Goal: Task Accomplishment & Management: Use online tool/utility

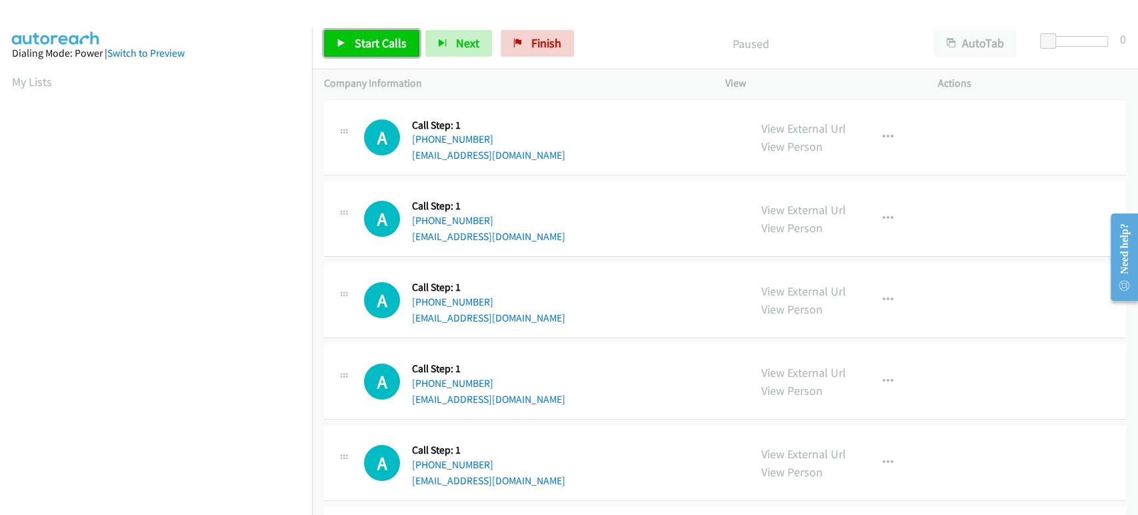
click at [366, 50] on span "Start Calls" at bounding box center [381, 42] width 52 height 15
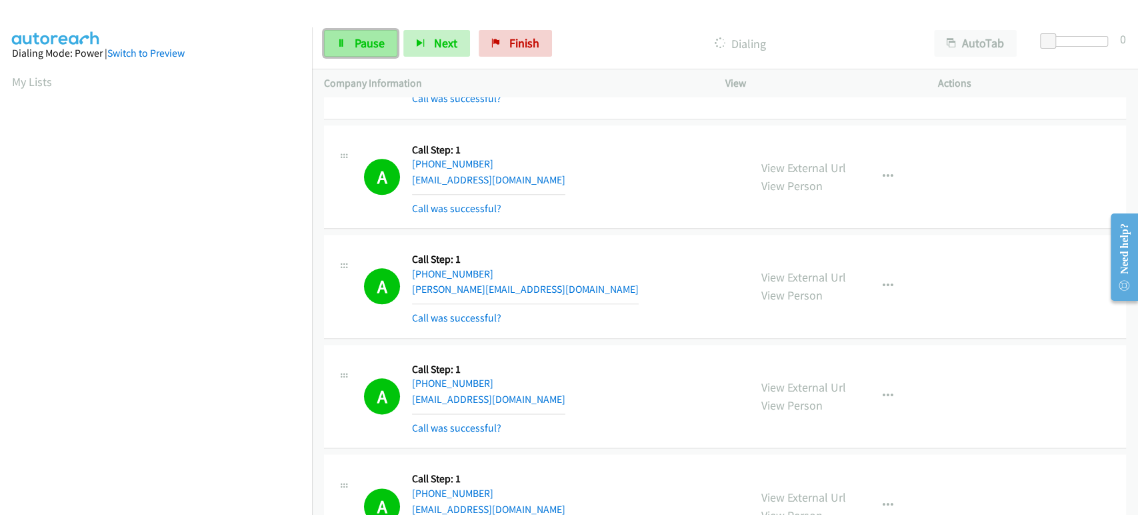
click at [361, 43] on span "Pause" at bounding box center [370, 42] width 30 height 15
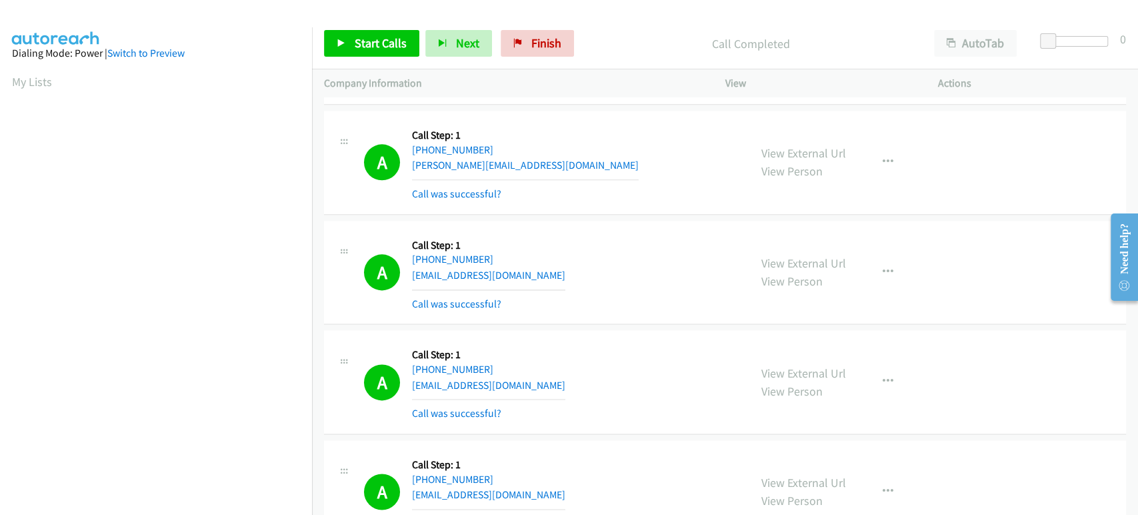
scroll to position [1111, 0]
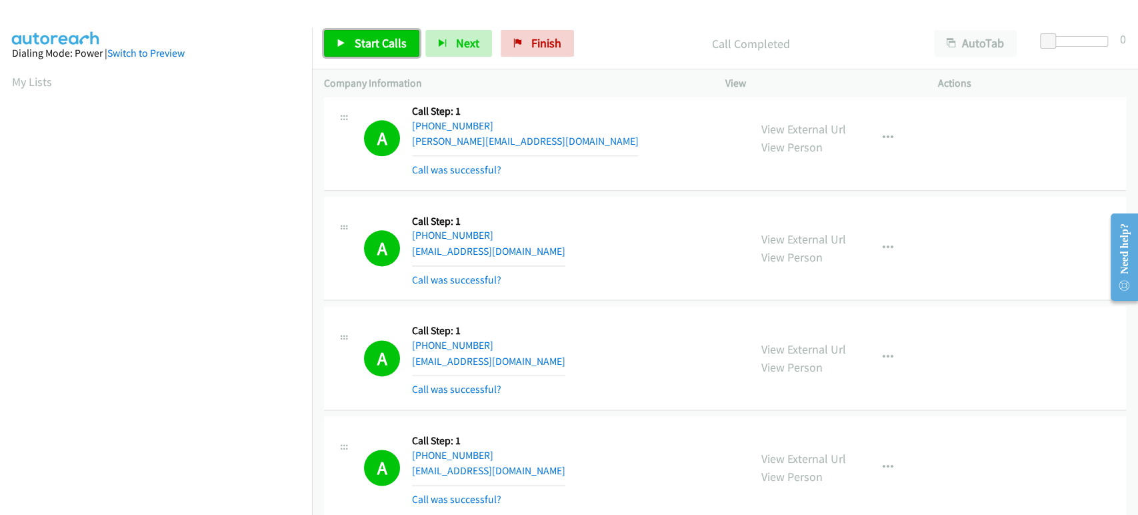
click at [379, 45] on span "Start Calls" at bounding box center [381, 42] width 52 height 15
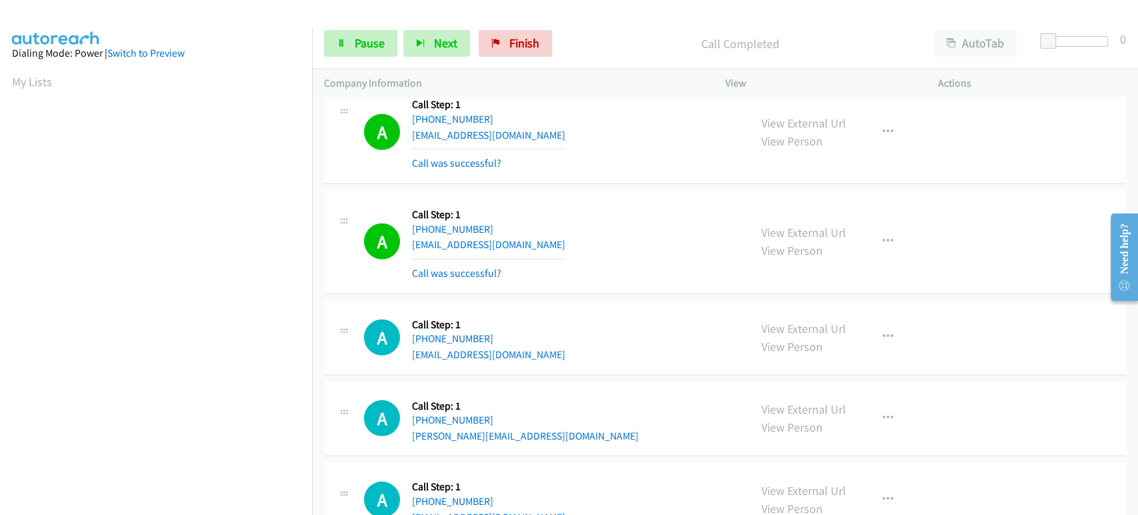
scroll to position [2518, 0]
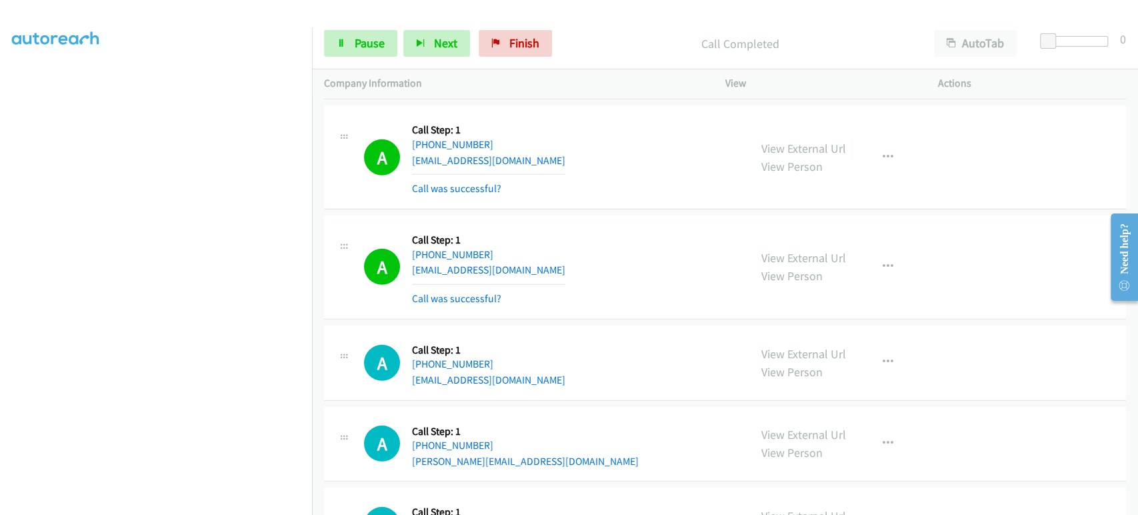
drag, startPoint x: 206, startPoint y: 505, endPoint x: 201, endPoint y: 499, distance: 7.6
click at [205, 505] on section at bounding box center [156, 198] width 288 height 638
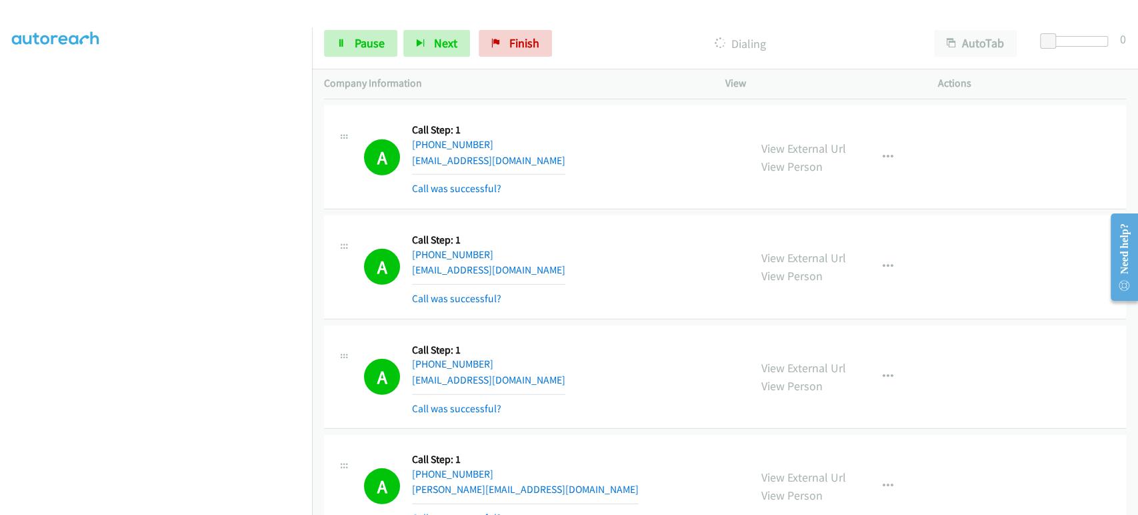
scroll to position [0, 0]
click at [363, 45] on span "Pause" at bounding box center [370, 42] width 30 height 15
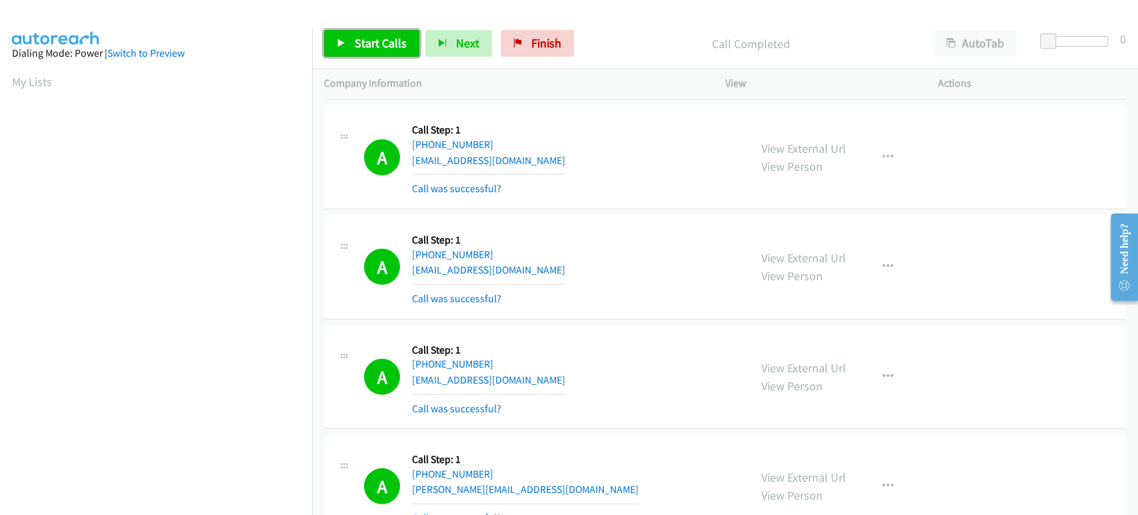
click at [365, 41] on span "Start Calls" at bounding box center [381, 42] width 52 height 15
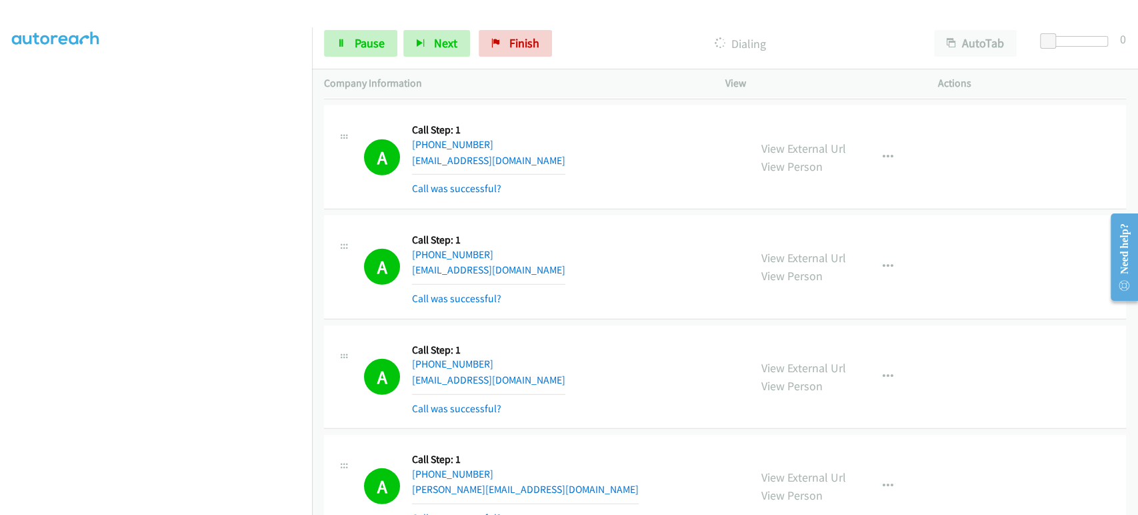
scroll to position [234, 0]
click at [357, 31] on link "Pause" at bounding box center [360, 43] width 73 height 27
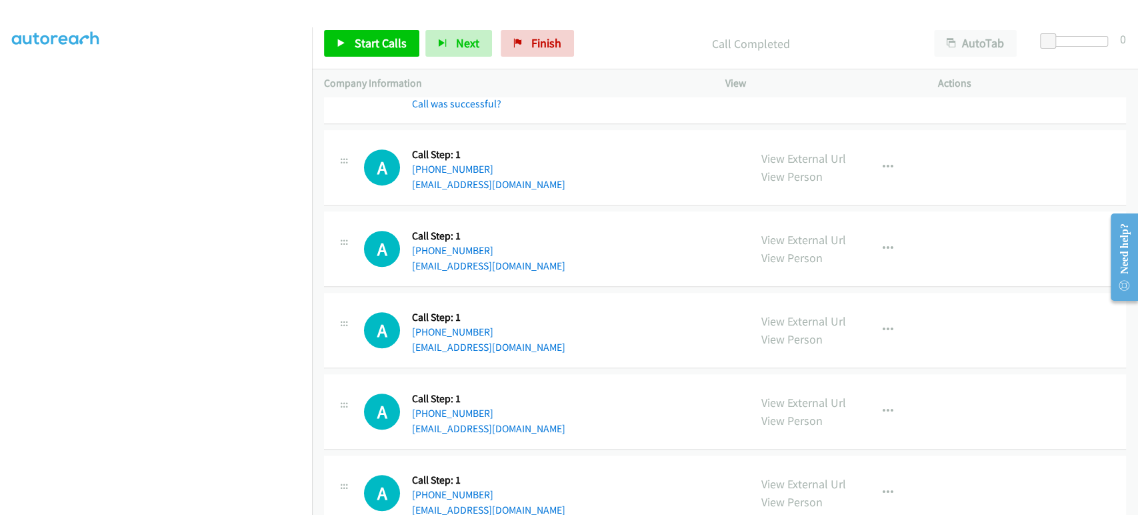
scroll to position [3703, 0]
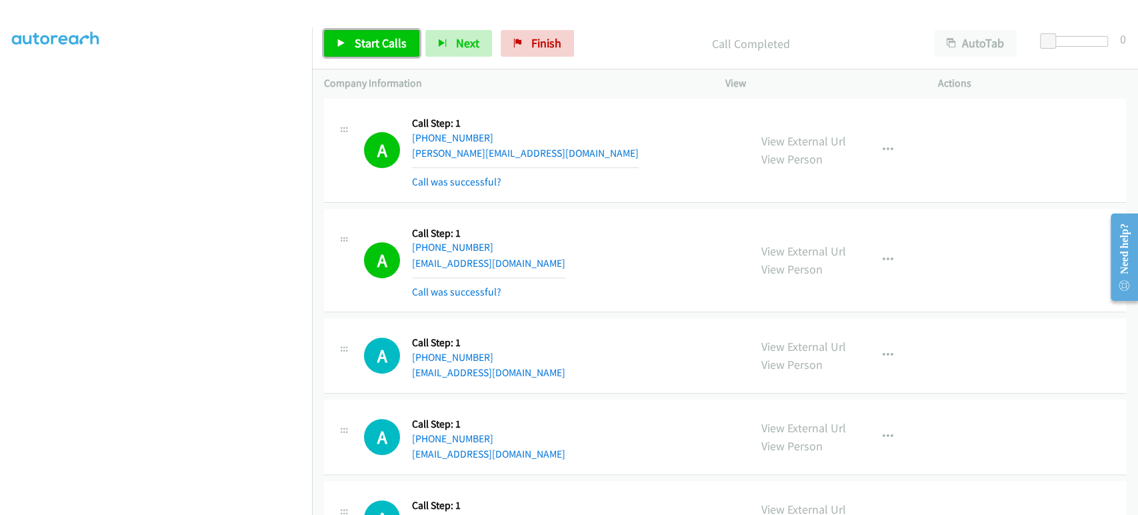
click at [361, 37] on span "Start Calls" at bounding box center [381, 42] width 52 height 15
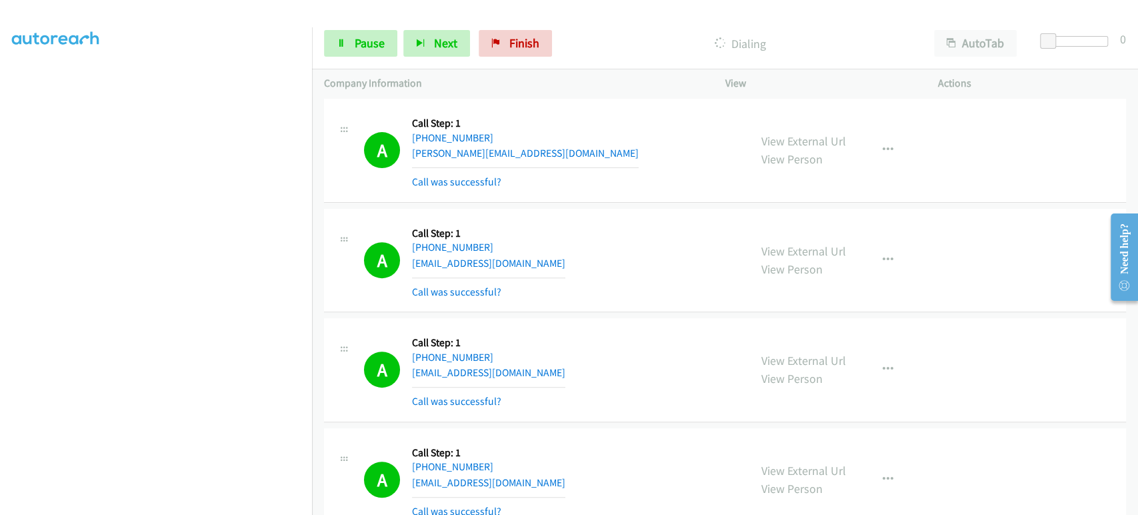
scroll to position [0, 0]
click at [365, 48] on span "Pause" at bounding box center [370, 42] width 30 height 15
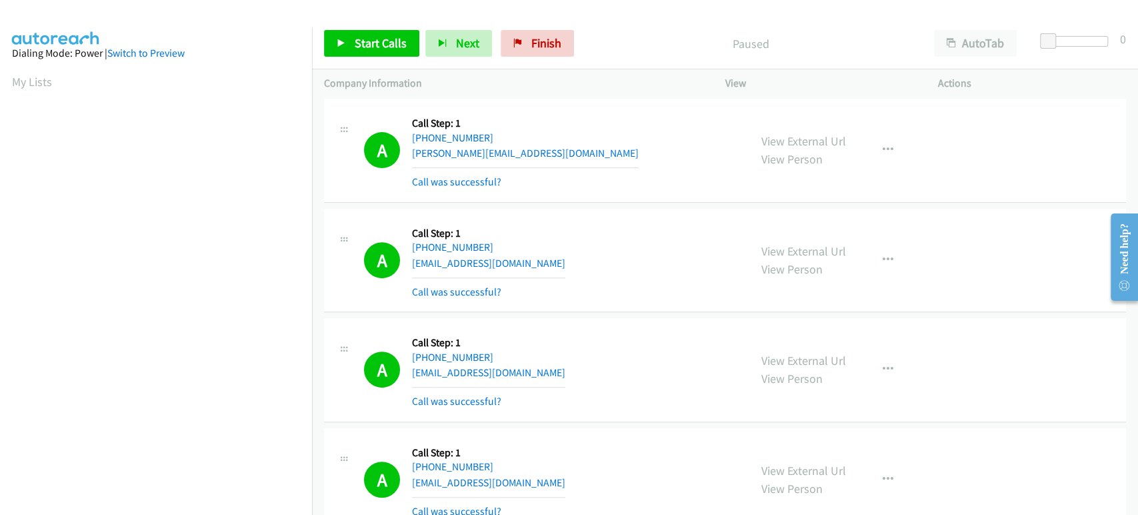
scroll to position [234, 0]
click at [368, 46] on span "Start Calls" at bounding box center [381, 42] width 52 height 15
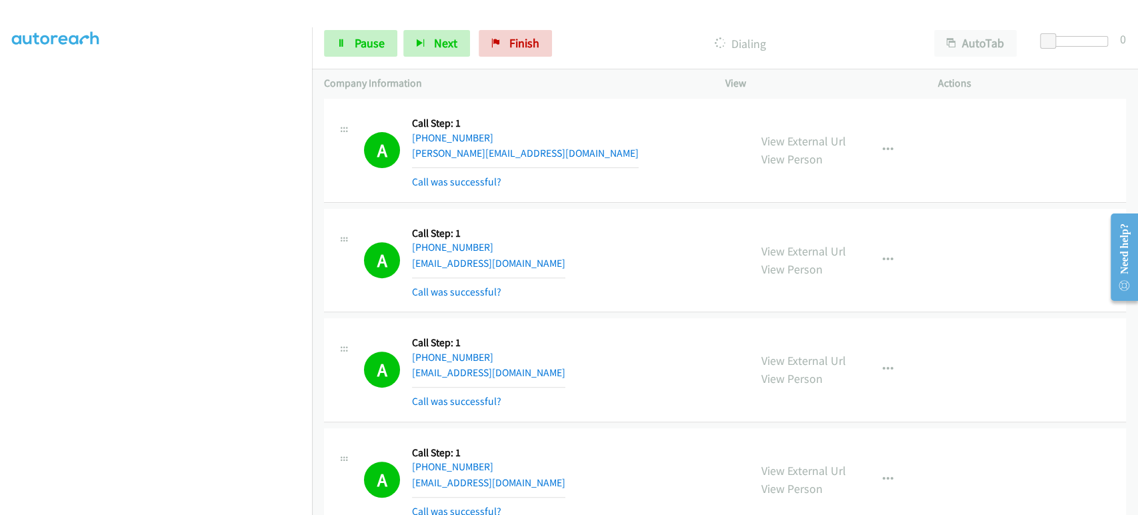
scroll to position [0, 0]
click at [347, 48] on link "Pause" at bounding box center [360, 43] width 73 height 27
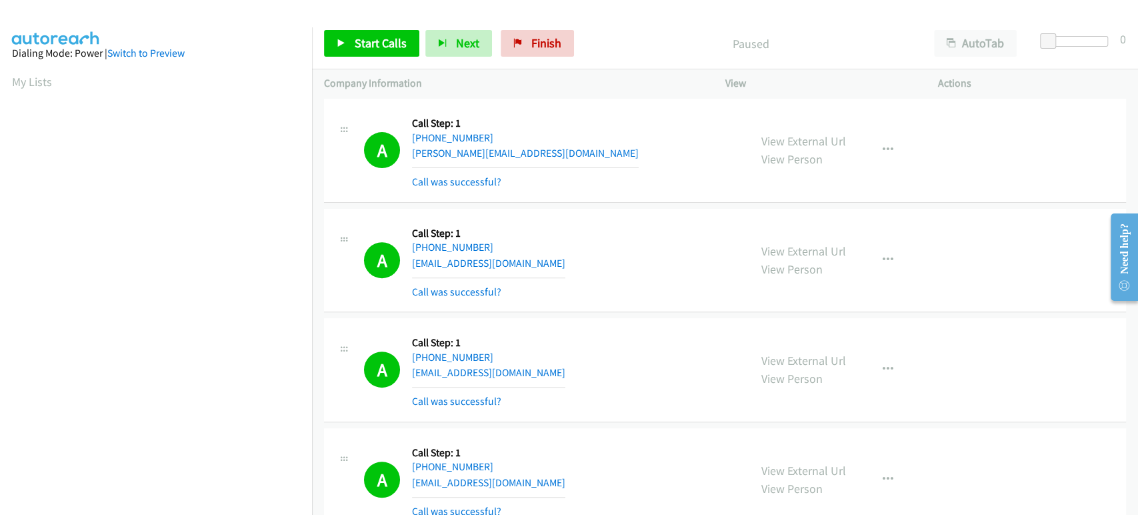
scroll to position [234, 0]
click at [382, 48] on span "Start Calls" at bounding box center [381, 42] width 52 height 15
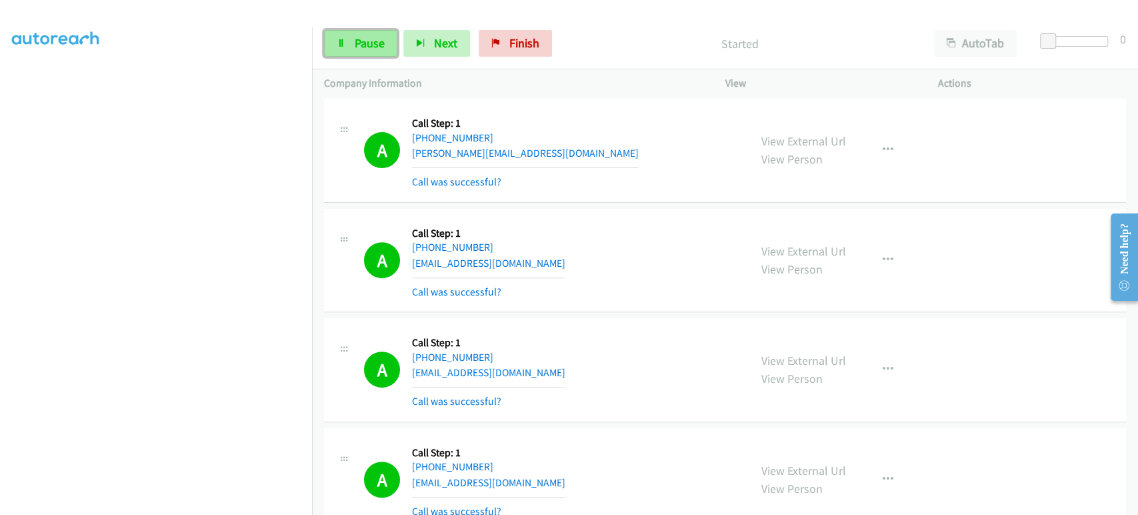
click at [368, 48] on span "Pause" at bounding box center [370, 42] width 30 height 15
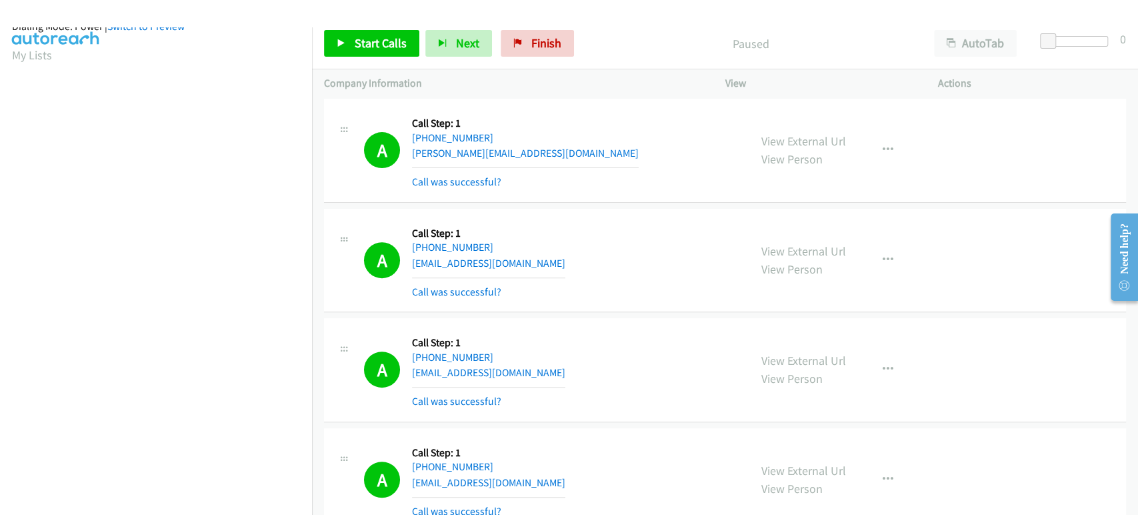
scroll to position [0, 0]
click at [361, 41] on span "Start Calls" at bounding box center [381, 42] width 52 height 15
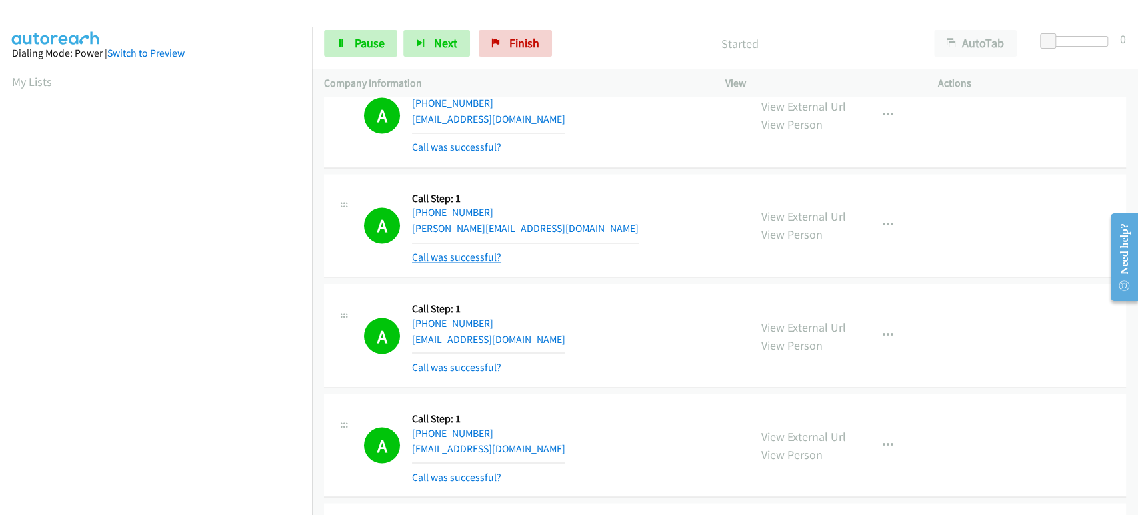
scroll to position [4962, 0]
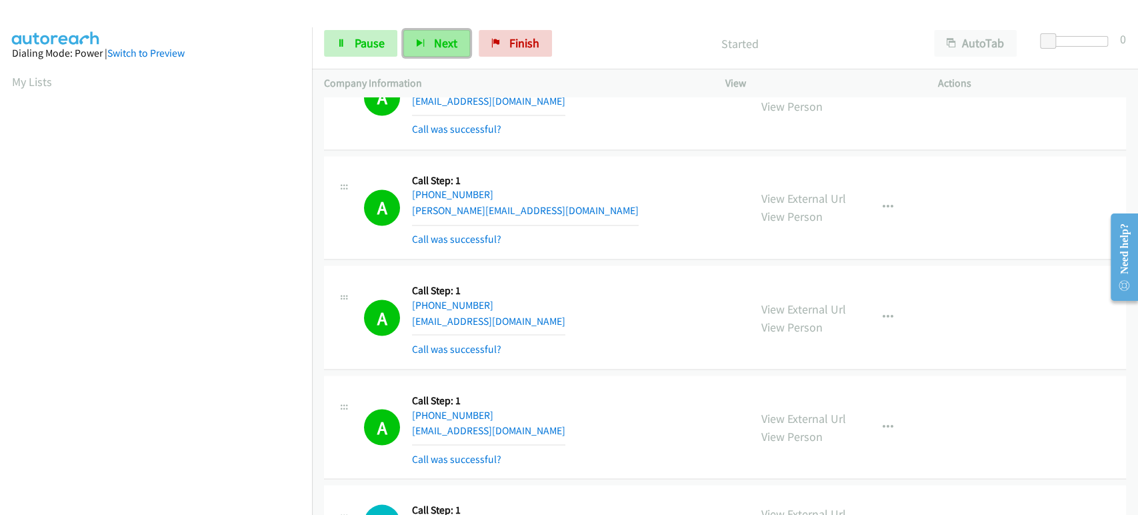
click at [435, 44] on span "Next" at bounding box center [445, 42] width 23 height 15
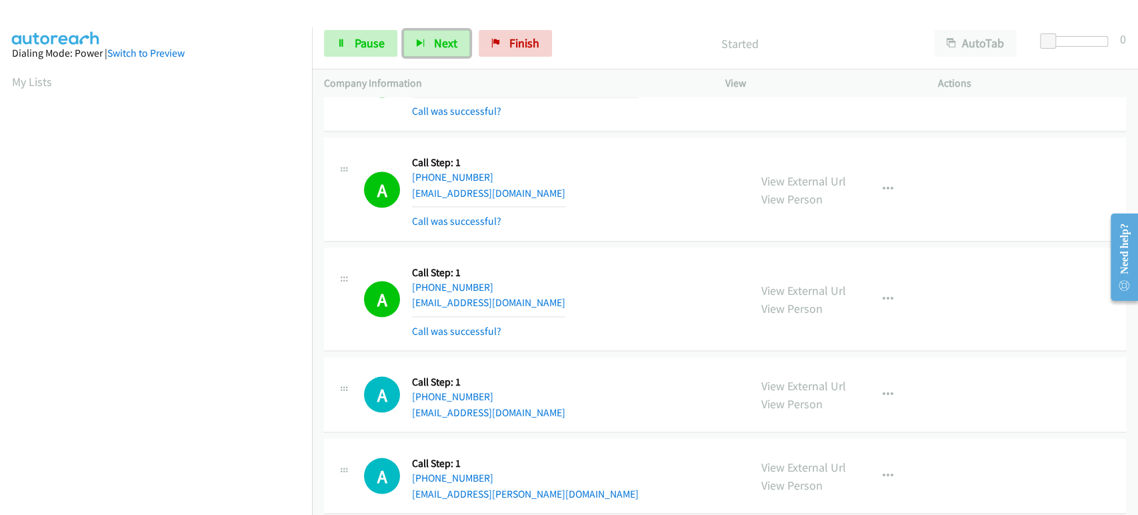
scroll to position [5184, 0]
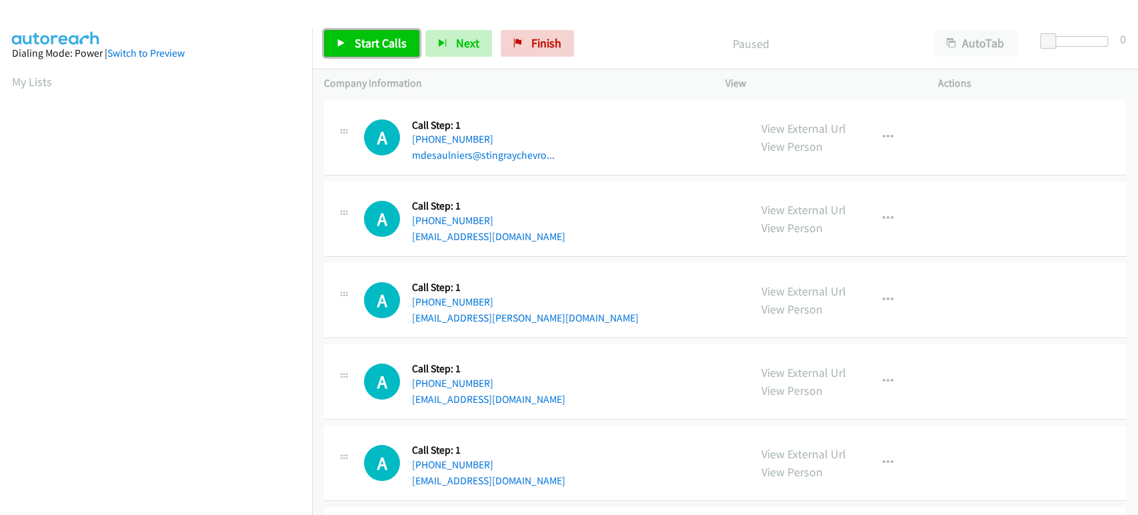
click at [392, 45] on span "Start Calls" at bounding box center [381, 42] width 52 height 15
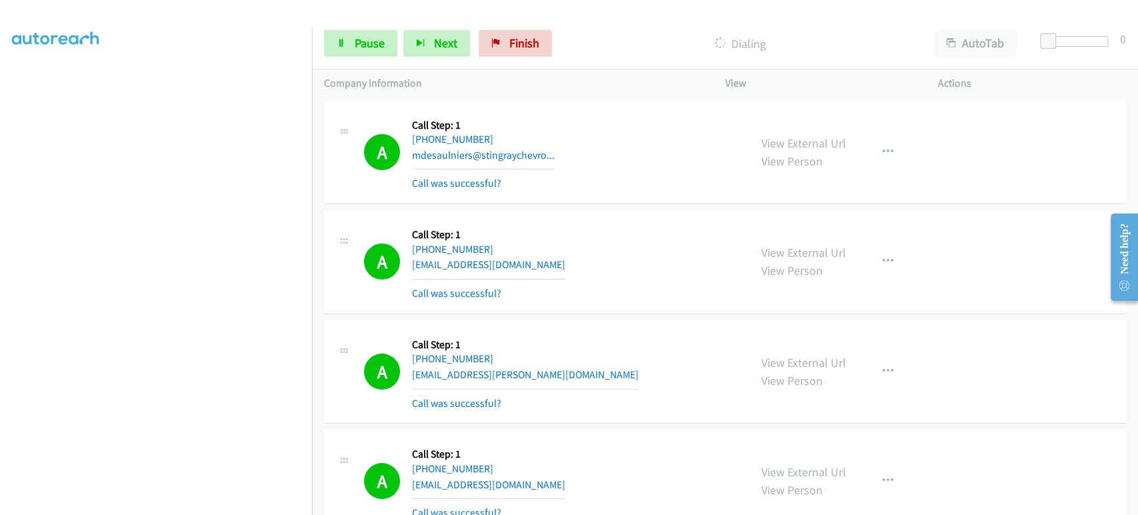
scroll to position [160, 0]
click at [261, 27] on iframe "To enrich screen reader interactions, please activate Accessibility in Grammarl…" at bounding box center [162, 259] width 300 height 633
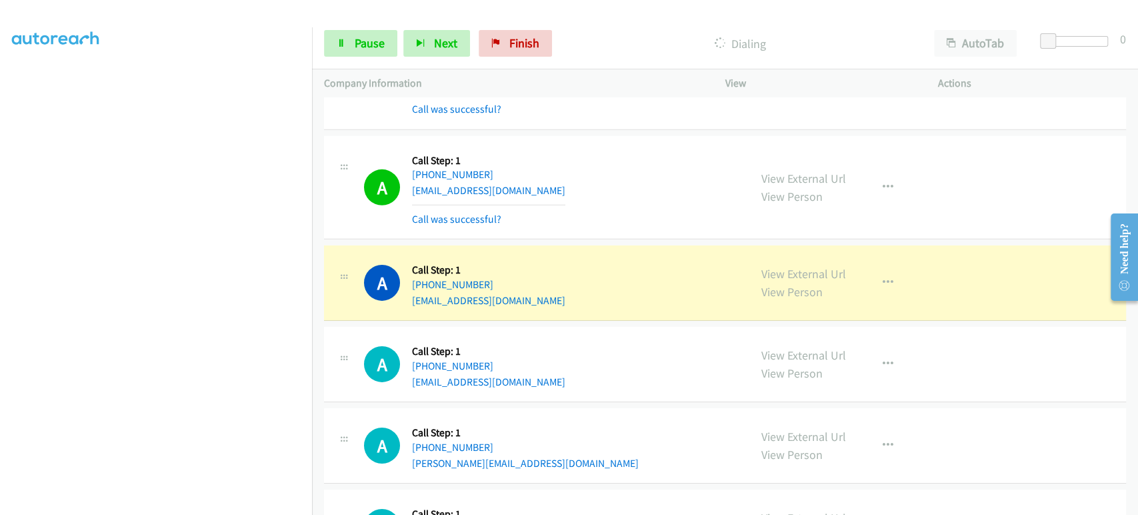
scroll to position [2815, 0]
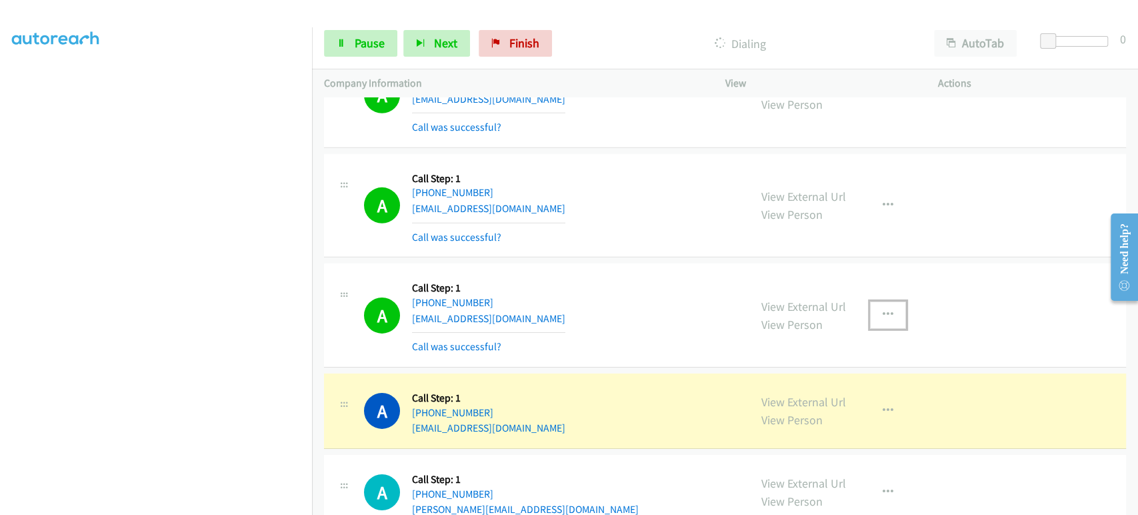
click at [883, 309] on icon "button" at bounding box center [888, 314] width 11 height 11
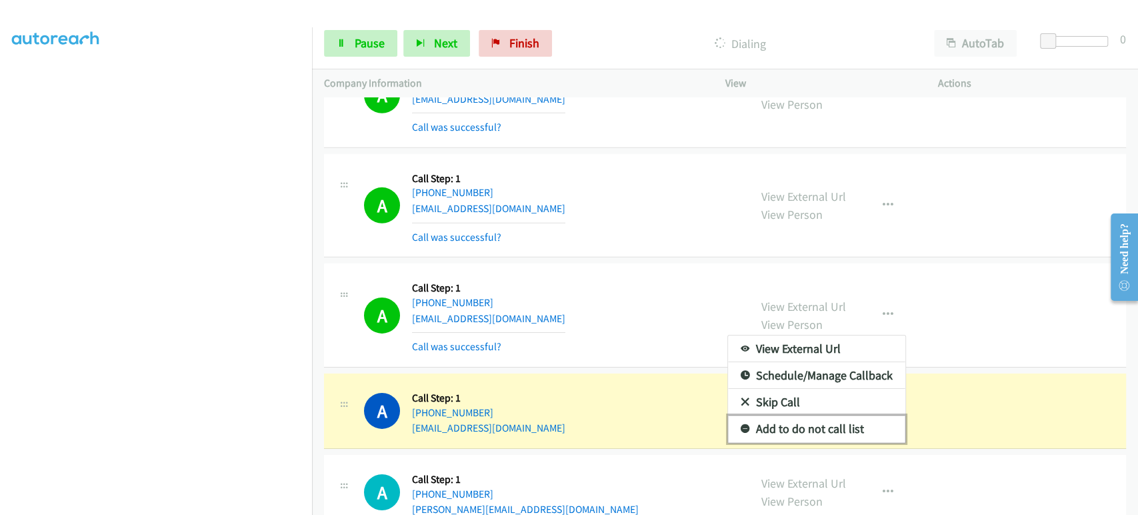
click at [792, 415] on link "Add to do not call list" at bounding box center [816, 428] width 177 height 27
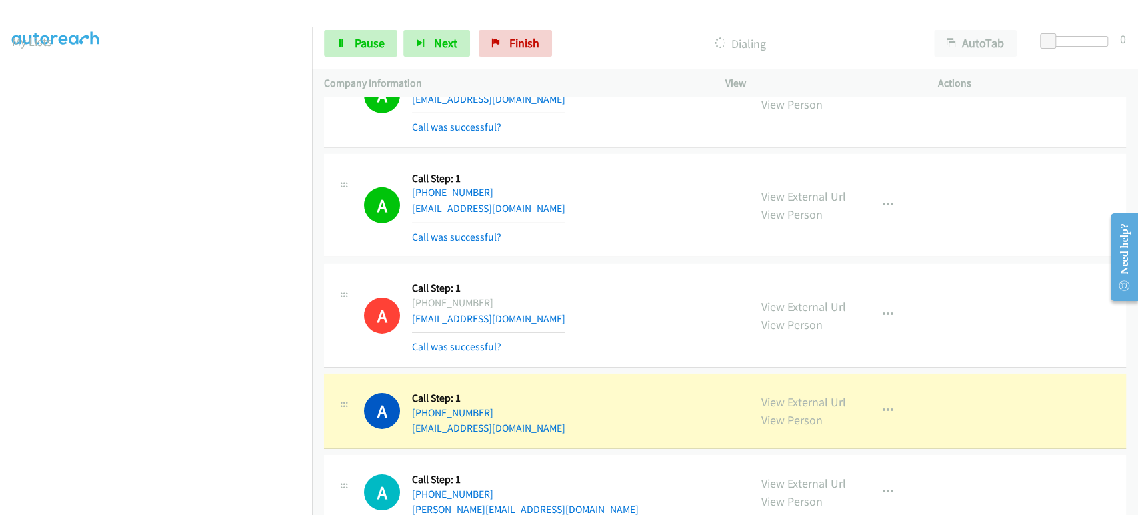
scroll to position [0, 0]
click at [363, 47] on span "Pause" at bounding box center [370, 42] width 30 height 15
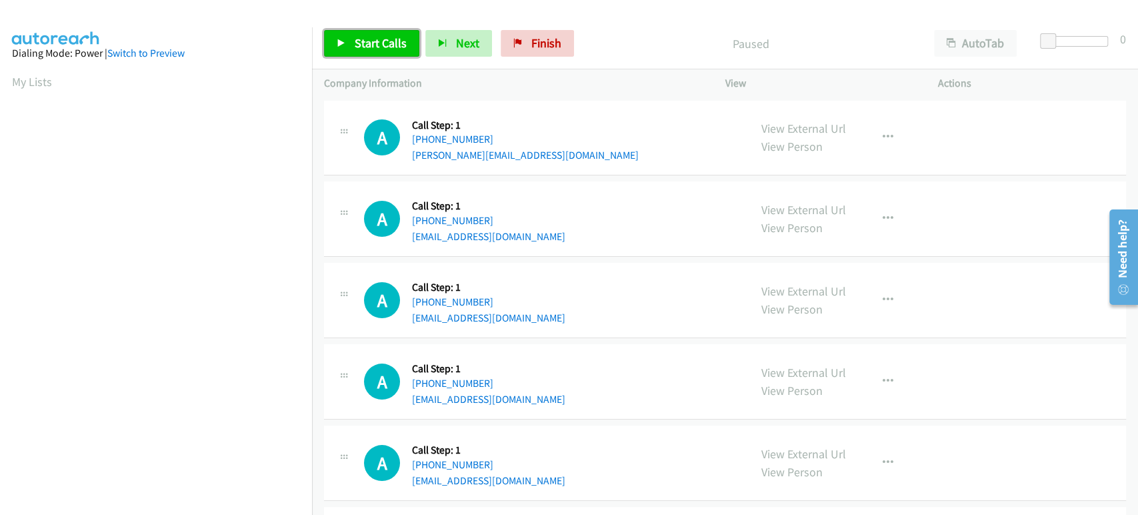
click at [366, 48] on span "Start Calls" at bounding box center [381, 42] width 52 height 15
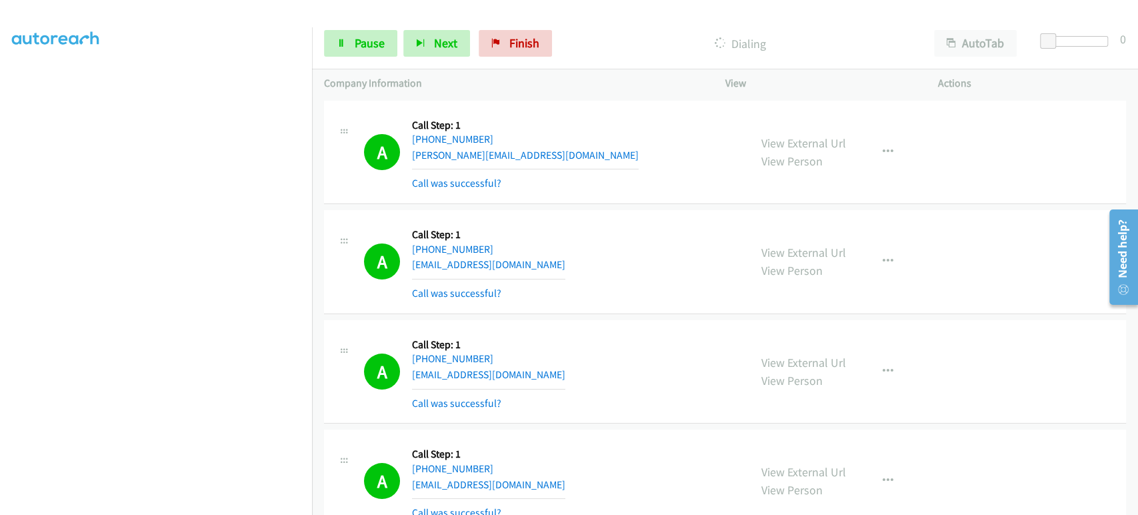
scroll to position [234, 0]
click at [371, 36] on span "Pause" at bounding box center [370, 42] width 30 height 15
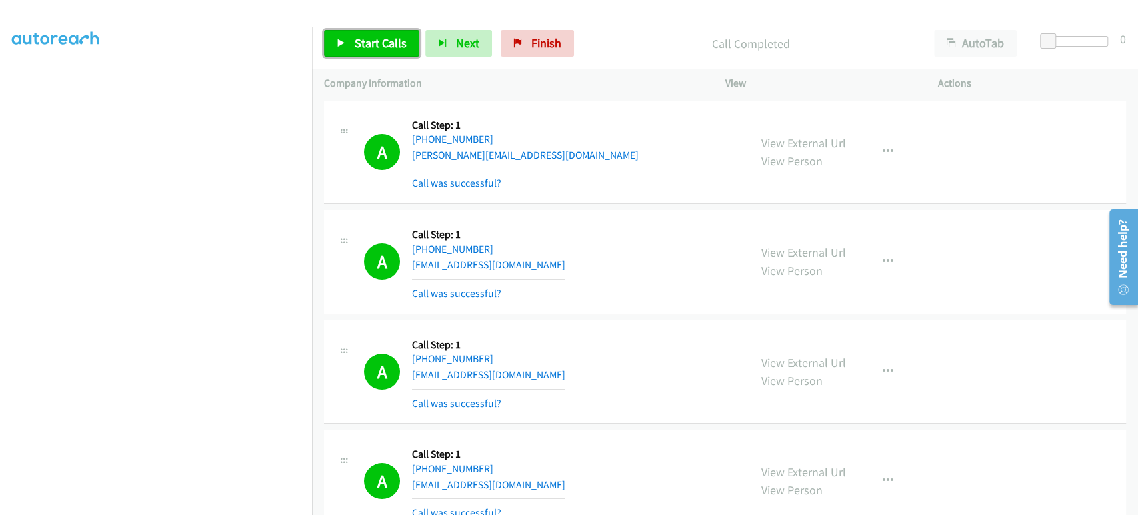
click at [384, 51] on link "Start Calls" at bounding box center [371, 43] width 95 height 27
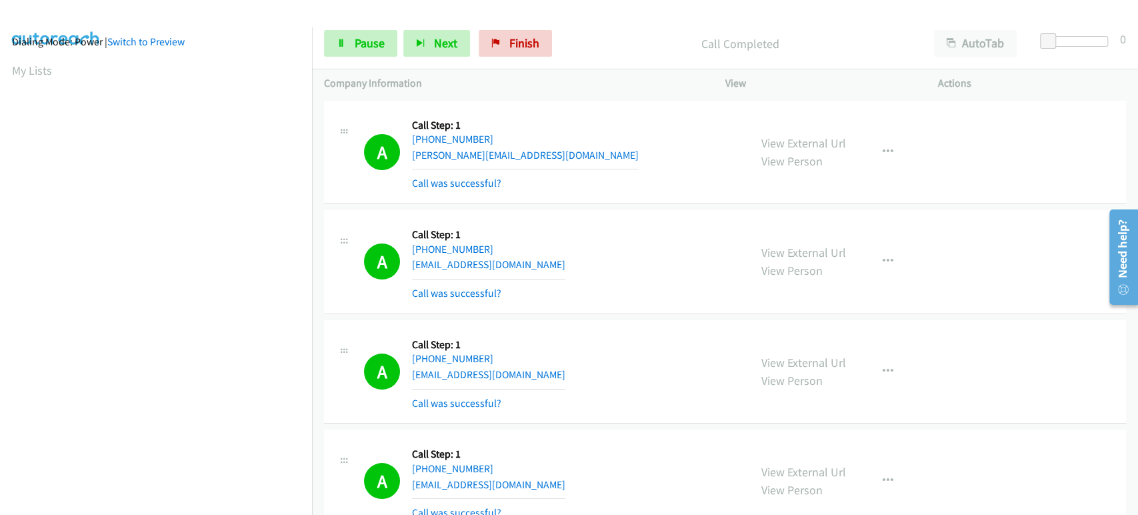
scroll to position [0, 0]
click at [421, 47] on icon "button" at bounding box center [420, 43] width 9 height 9
click at [373, 36] on span "Pause" at bounding box center [370, 42] width 30 height 15
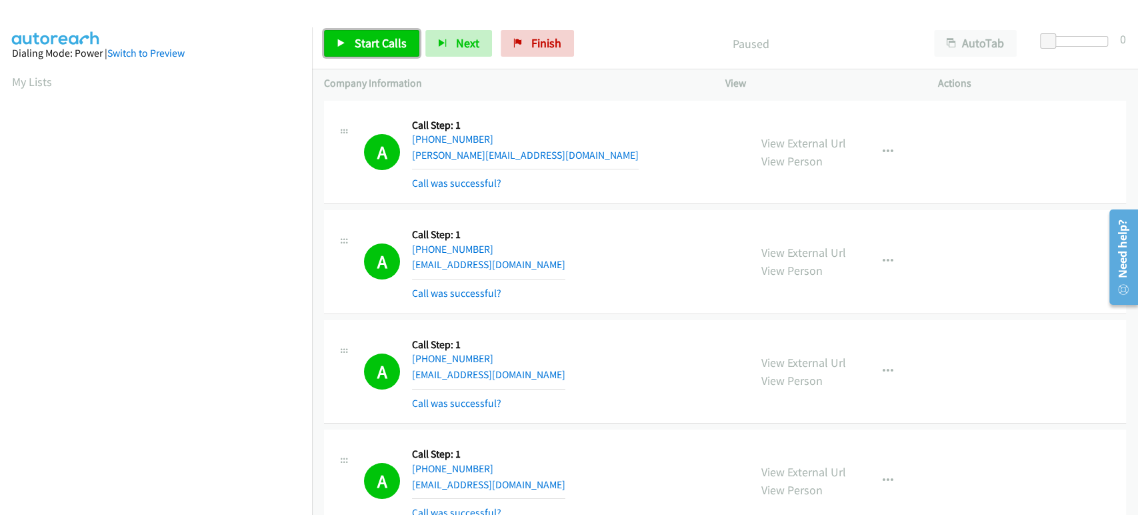
click at [372, 47] on span "Start Calls" at bounding box center [381, 42] width 52 height 15
click at [352, 47] on link "Pause" at bounding box center [360, 43] width 73 height 27
click at [517, 59] on div "Start Calls Pause Next Finish Call Completed AutoTab AutoTab 0" at bounding box center [725, 43] width 826 height 51
click at [517, 50] on link "Finish" at bounding box center [537, 43] width 73 height 27
